Goal: Transaction & Acquisition: Purchase product/service

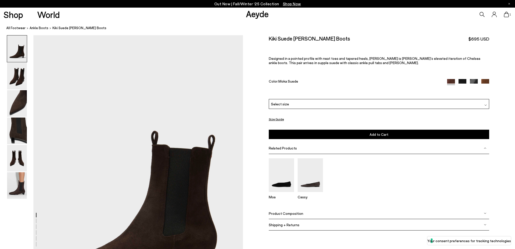
click at [22, 185] on img at bounding box center [17, 185] width 20 height 27
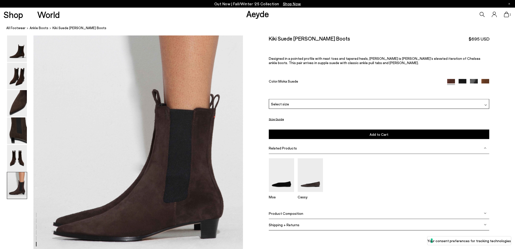
scroll to position [1434, 0]
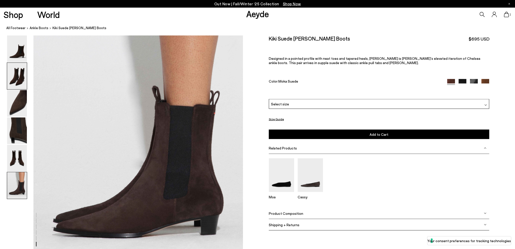
click at [15, 80] on img at bounding box center [17, 76] width 20 height 27
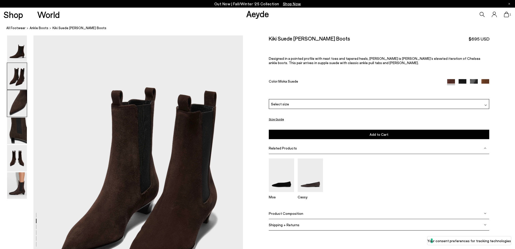
scroll to position [280, 0]
click at [19, 105] on img at bounding box center [17, 103] width 20 height 27
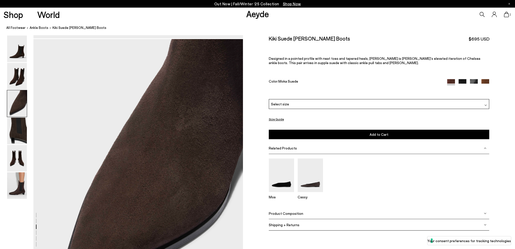
scroll to position [560, 0]
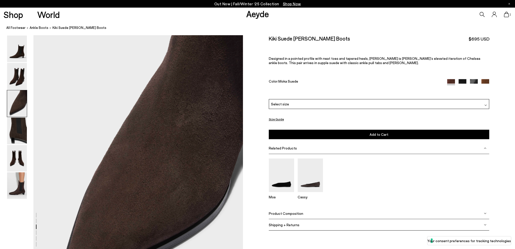
click at [486, 82] on img at bounding box center [485, 83] width 8 height 8
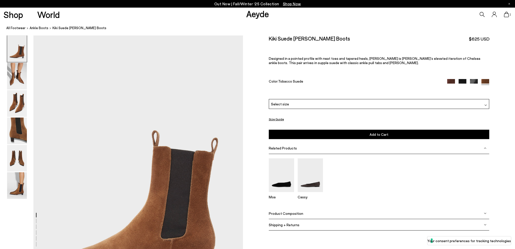
click at [450, 81] on img at bounding box center [451, 83] width 8 height 8
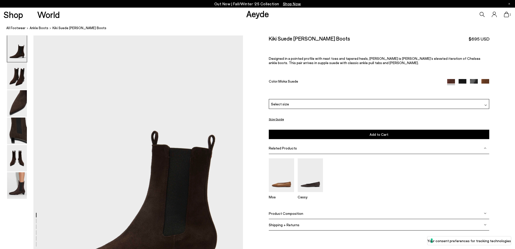
click at [287, 105] on div "Select size" at bounding box center [379, 104] width 221 height 10
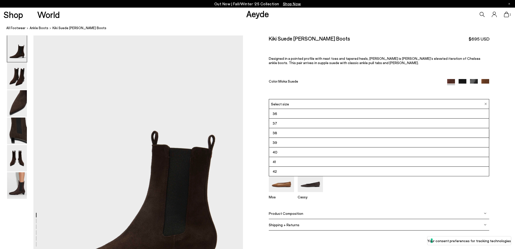
click at [285, 143] on li "39" at bounding box center [379, 143] width 220 height 10
